Goal: Find specific page/section: Find specific page/section

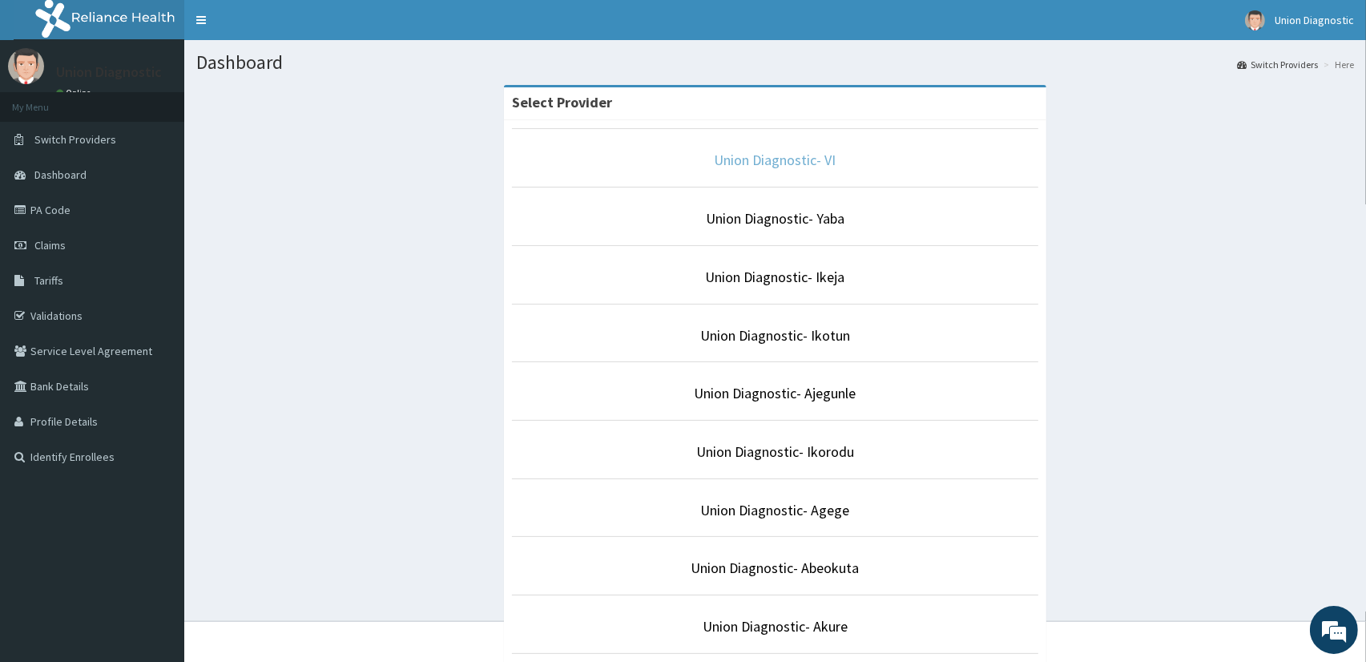
click at [804, 161] on link "Union Diagnostic- VI" at bounding box center [776, 160] width 122 height 18
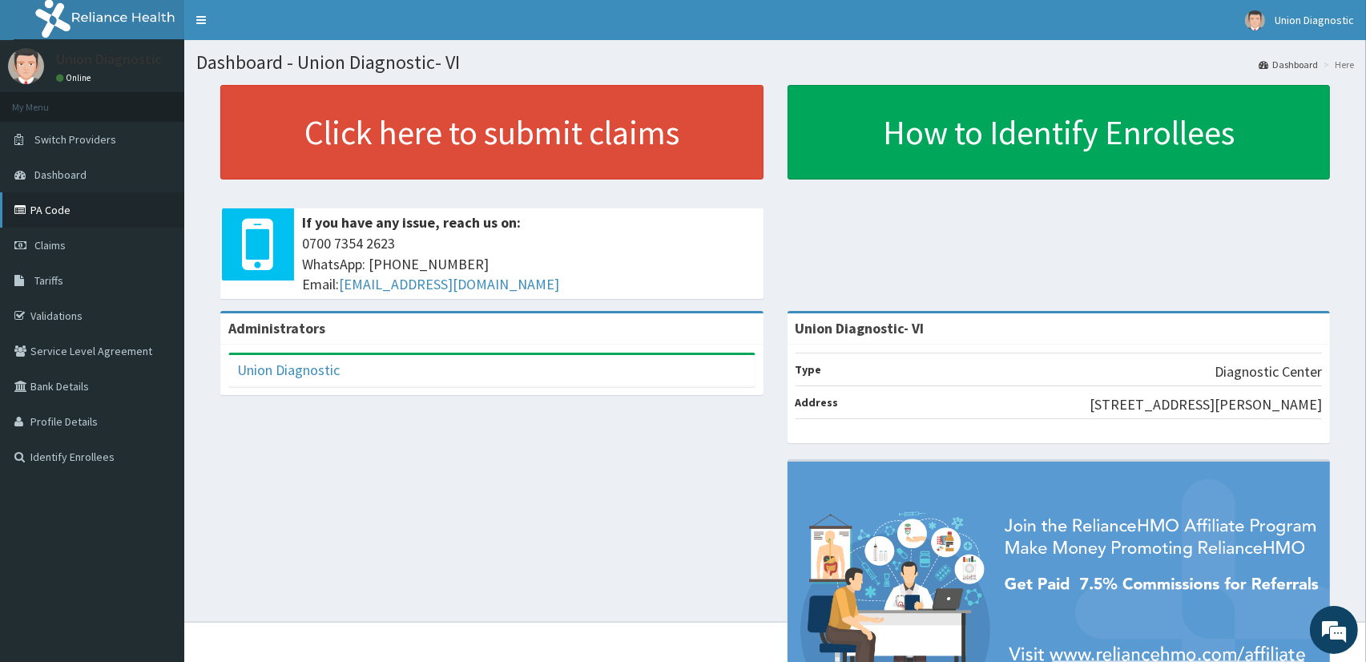
click at [79, 214] on link "PA Code" at bounding box center [92, 209] width 184 height 35
